Goal: Browse casually

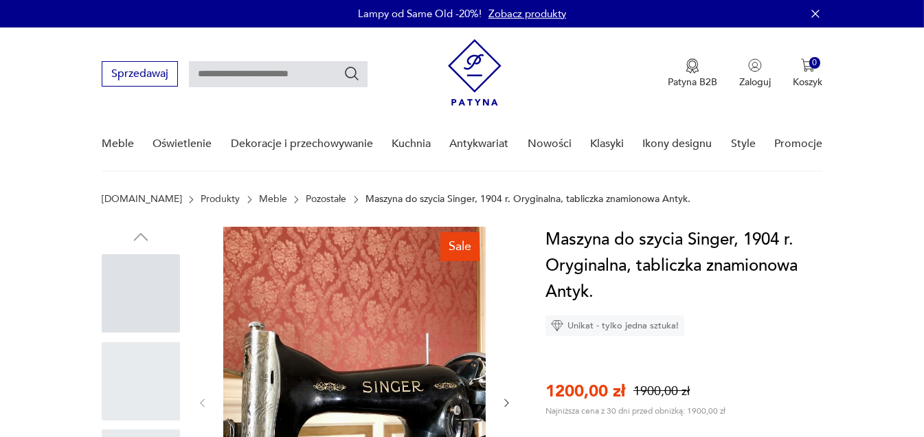
drag, startPoint x: 0, startPoint y: 0, endPoint x: 45, endPoint y: 108, distance: 116.7
click at [45, 108] on nav "Sprzedawaj Patyna B2B Zaloguj 0 Koszyk Twój koszyk ( 0 ) Brak produktów w koszy…" at bounding box center [462, 99] width 924 height 144
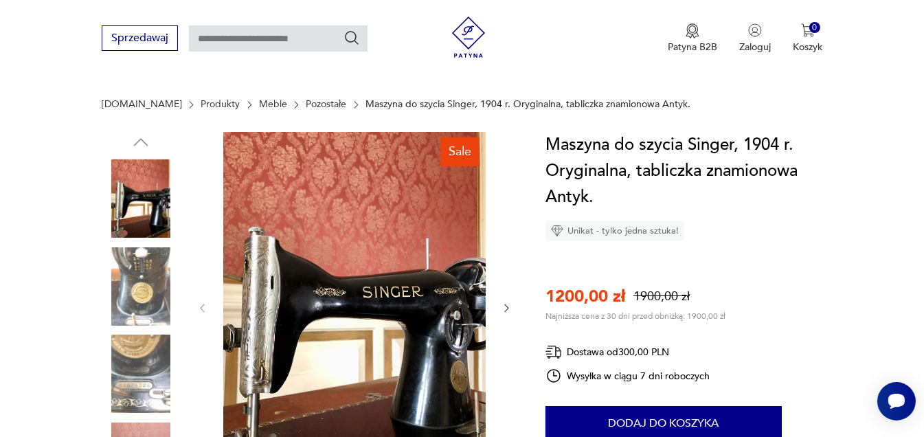
scroll to position [190, 0]
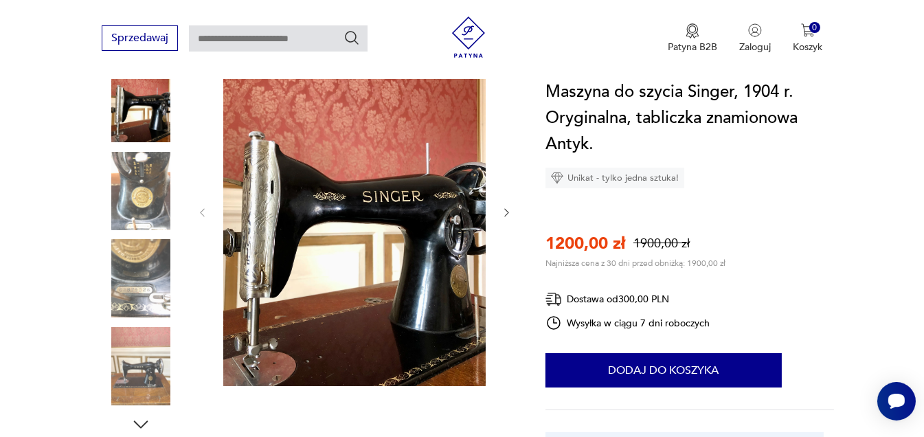
click at [506, 208] on icon "button" at bounding box center [507, 213] width 12 height 12
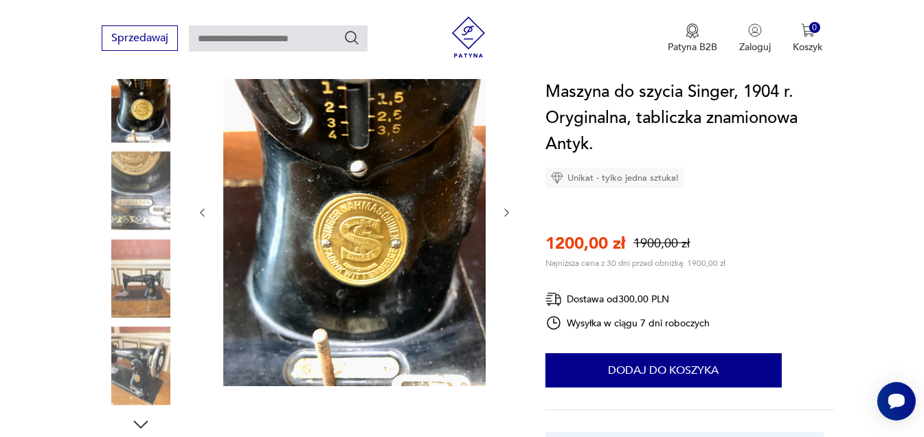
click at [506, 208] on icon "button" at bounding box center [507, 213] width 12 height 12
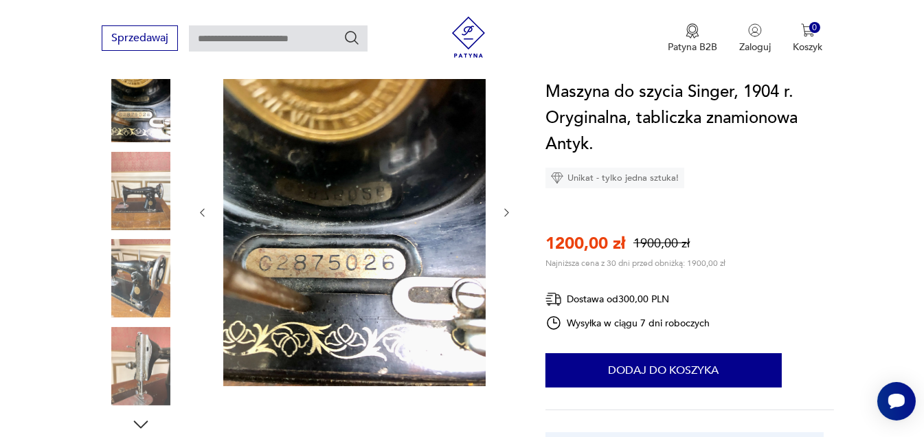
click at [506, 208] on icon "button" at bounding box center [507, 213] width 12 height 12
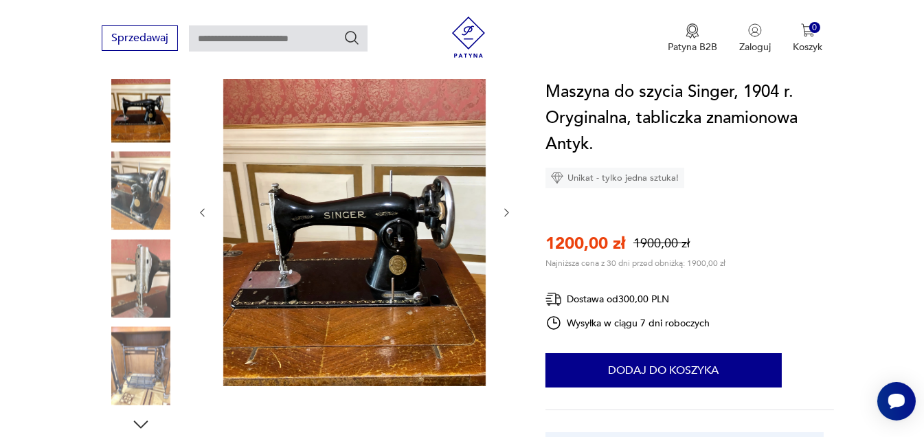
click at [506, 208] on icon "button" at bounding box center [507, 213] width 12 height 12
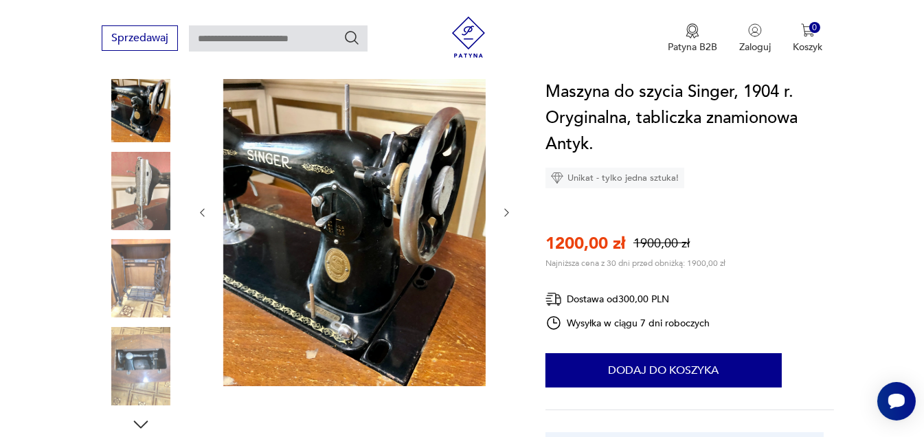
click at [506, 208] on icon "button" at bounding box center [507, 213] width 12 height 12
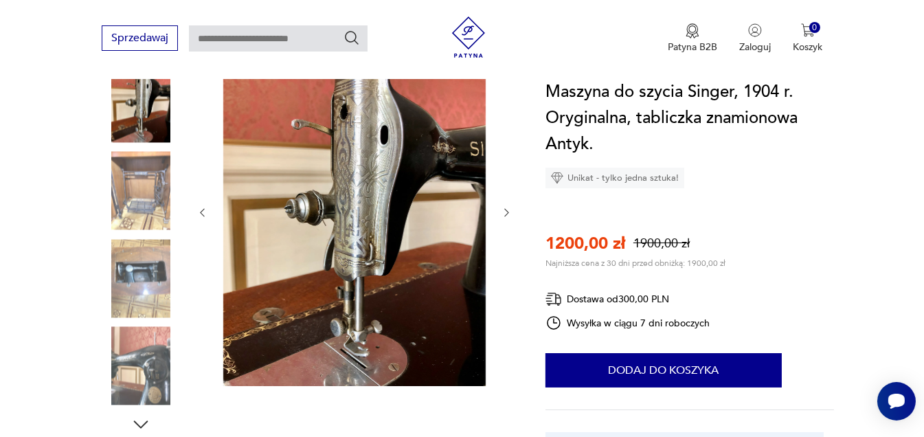
click at [506, 208] on icon "button" at bounding box center [507, 213] width 12 height 12
